Goal: Transaction & Acquisition: Download file/media

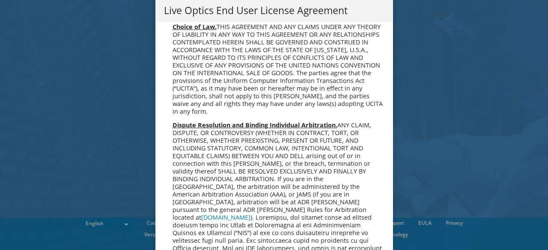
scroll to position [3235, 0]
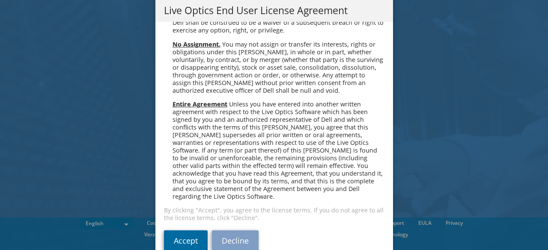
click at [184, 231] on link "Accept" at bounding box center [186, 241] width 44 height 21
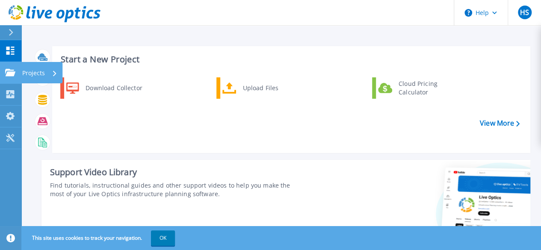
click at [11, 71] on icon at bounding box center [10, 72] width 10 height 7
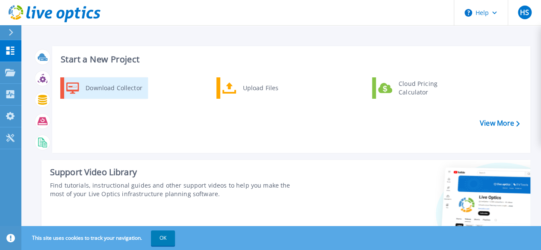
click at [137, 91] on div "Download Collector" at bounding box center [113, 88] width 65 height 17
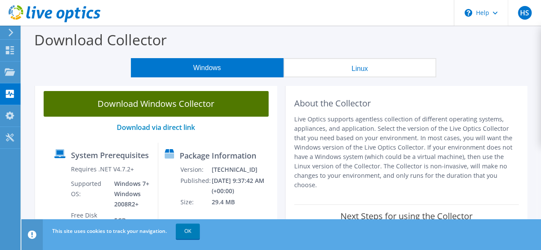
click at [203, 109] on link "Download Windows Collector" at bounding box center [156, 104] width 225 height 26
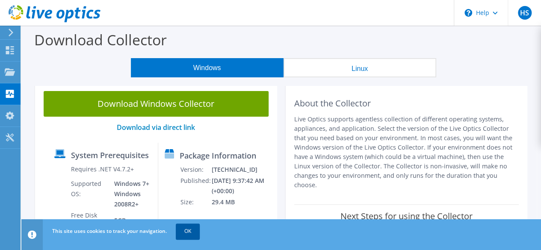
click at [182, 232] on link "OK" at bounding box center [188, 231] width 24 height 15
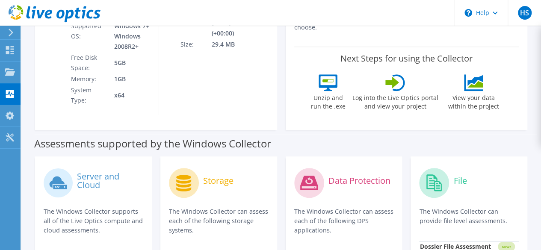
scroll to position [157, 0]
